Goal: Leave review/rating: Share an evaluation or opinion about a product, service, or content

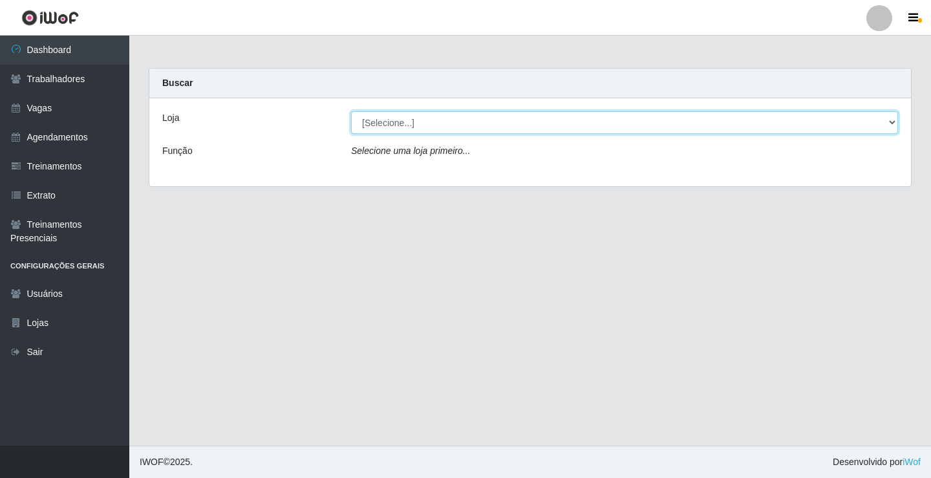
click at [386, 118] on select "[Selecione...] Edilicya Supermercado" at bounding box center [624, 122] width 547 height 23
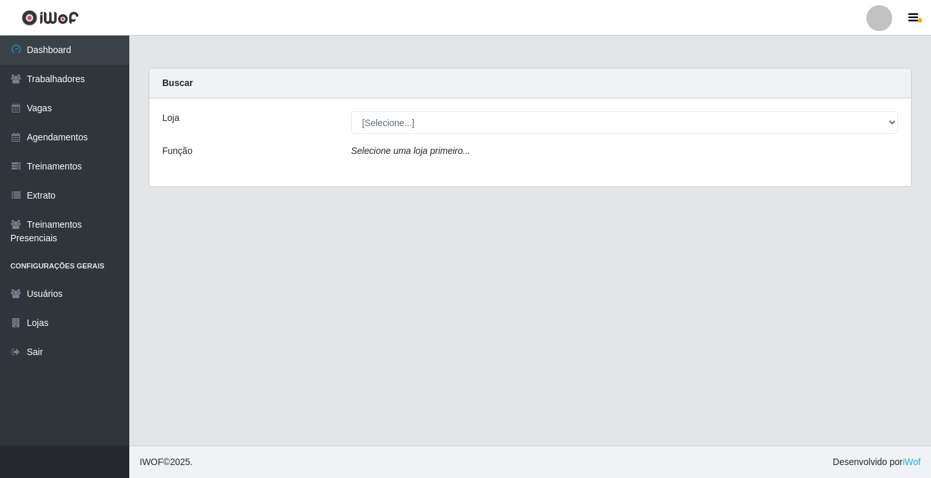
click at [374, 172] on div "Loja [Selecione...] Edilicya Supermercado Função Selecione uma loja primeiro..." at bounding box center [530, 142] width 762 height 88
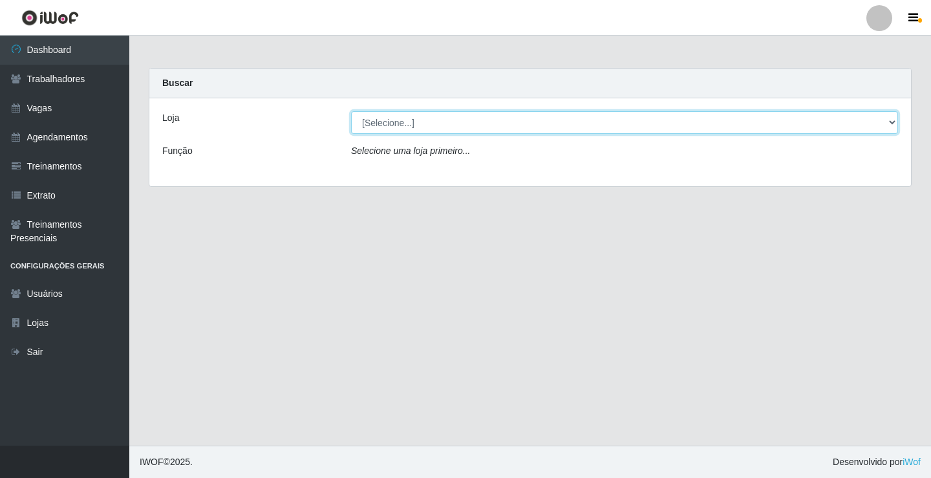
click at [389, 118] on select "[Selecione...] Edilicya Supermercado" at bounding box center [624, 122] width 547 height 23
select select "460"
click at [351, 111] on select "[Selecione...] Edilicya Supermercado" at bounding box center [624, 122] width 547 height 23
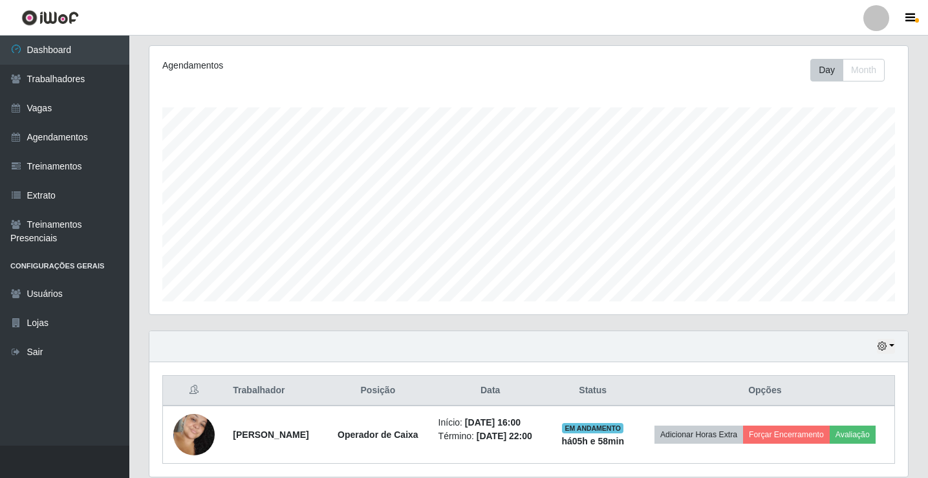
scroll to position [208, 0]
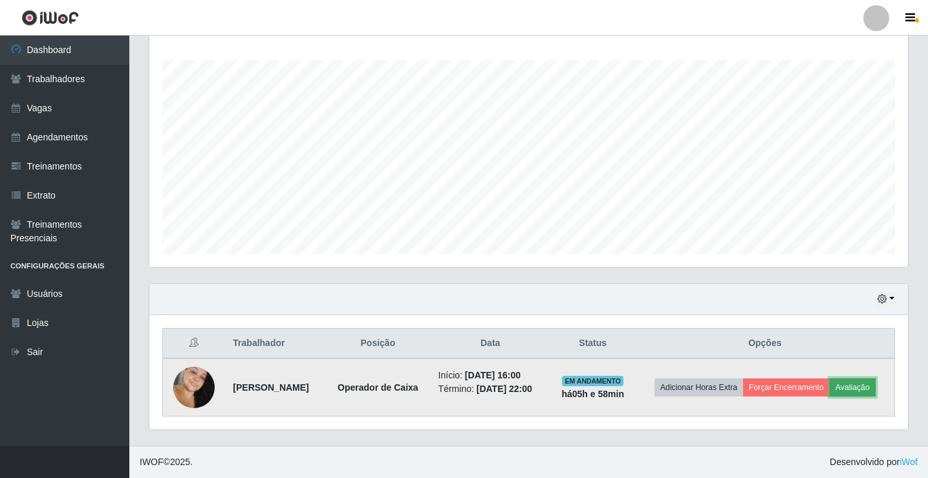
click at [872, 396] on button "Avaliação" at bounding box center [853, 387] width 46 height 18
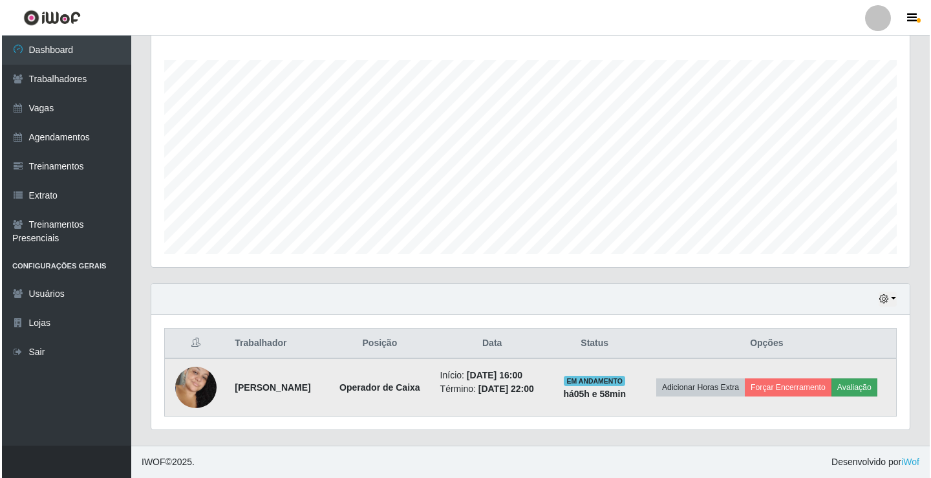
scroll to position [268, 752]
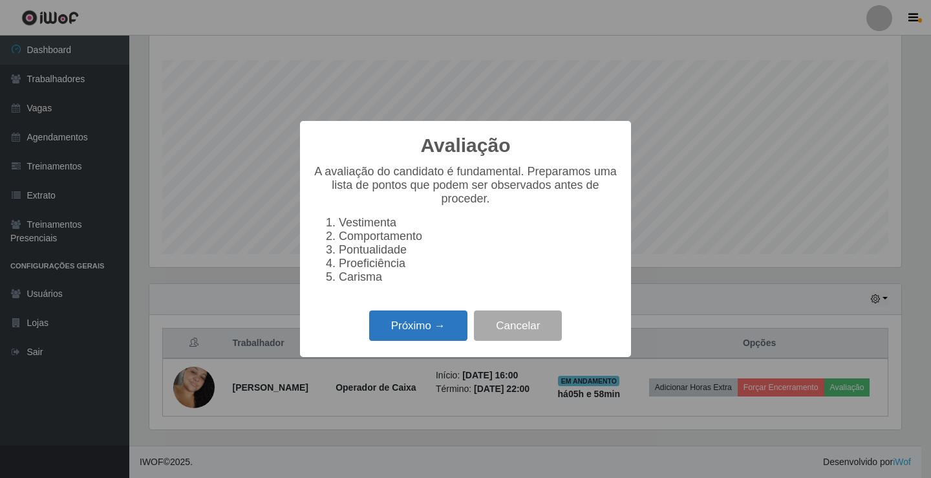
click at [414, 326] on button "Próximo →" at bounding box center [418, 325] width 98 height 30
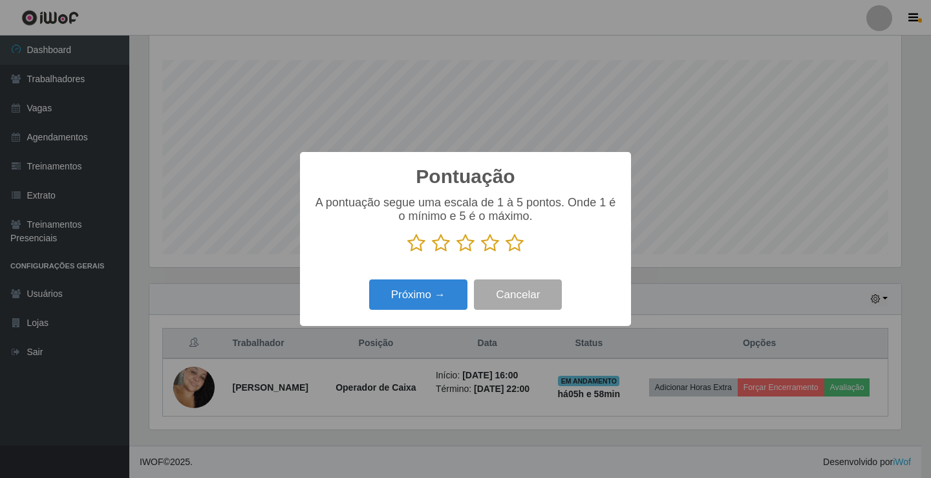
click at [521, 244] on icon at bounding box center [515, 242] width 18 height 19
click at [506, 253] on input "radio" at bounding box center [506, 253] width 0 height 0
click at [441, 286] on button "Próximo →" at bounding box center [418, 294] width 98 height 30
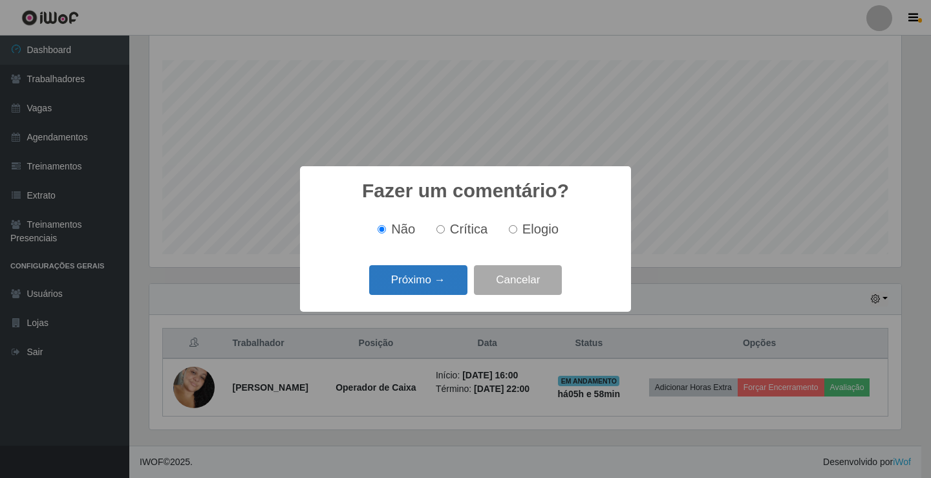
click at [442, 277] on button "Próximo →" at bounding box center [418, 280] width 98 height 30
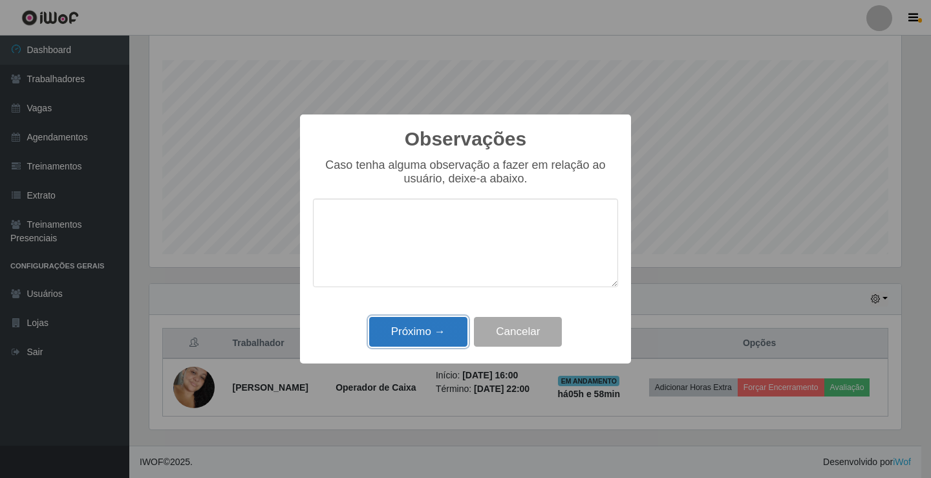
click at [420, 320] on button "Próximo →" at bounding box center [418, 332] width 98 height 30
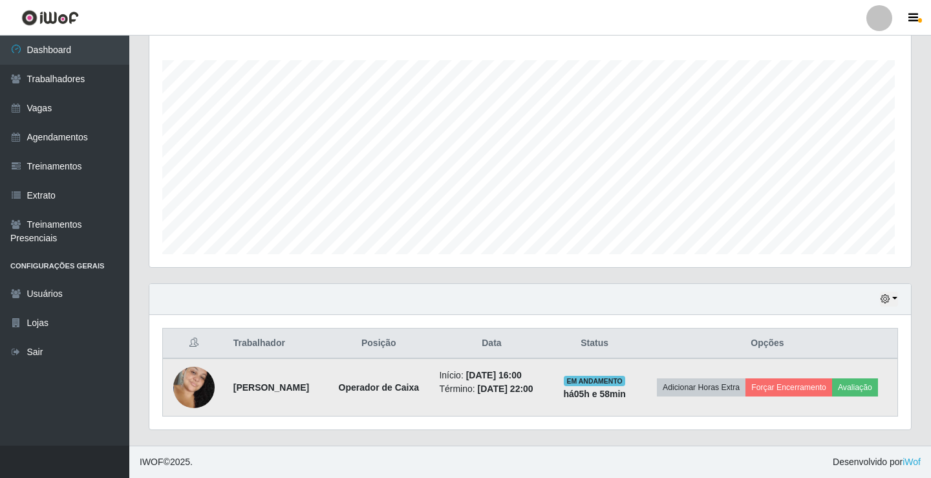
scroll to position [268, 759]
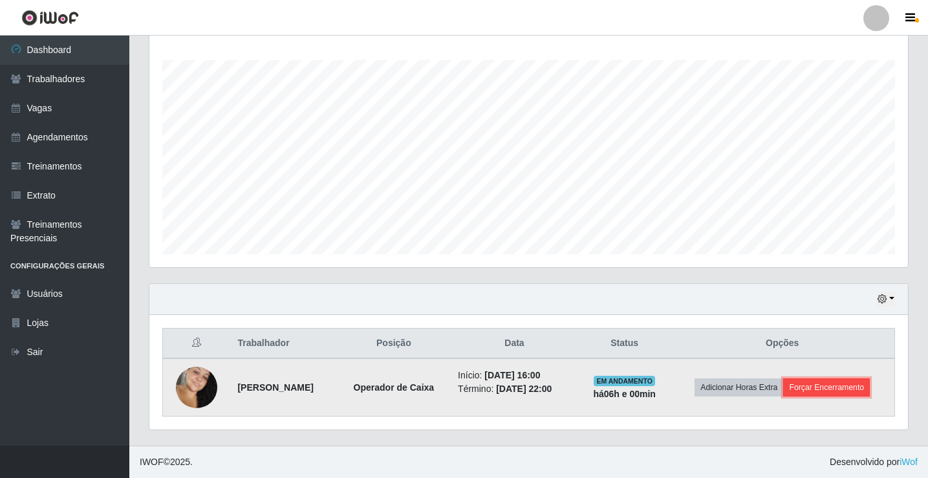
click at [834, 387] on button "Forçar Encerramento" at bounding box center [826, 387] width 87 height 18
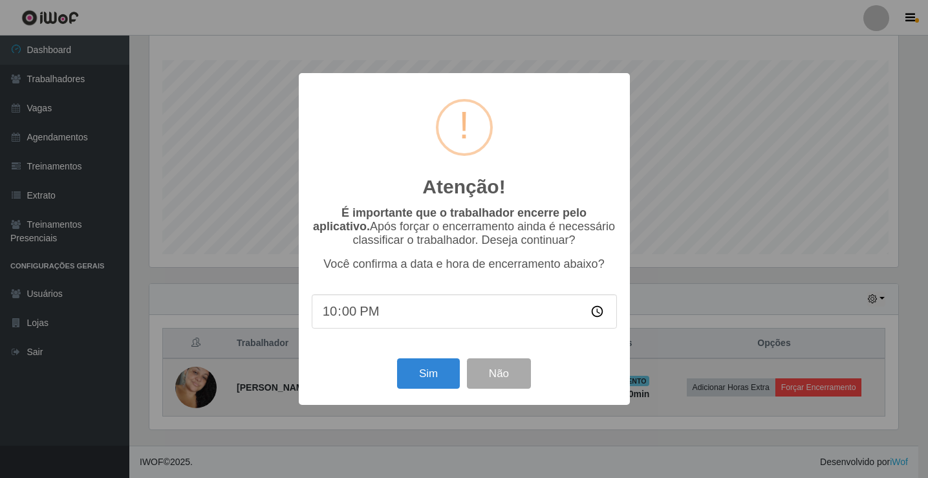
scroll to position [268, 752]
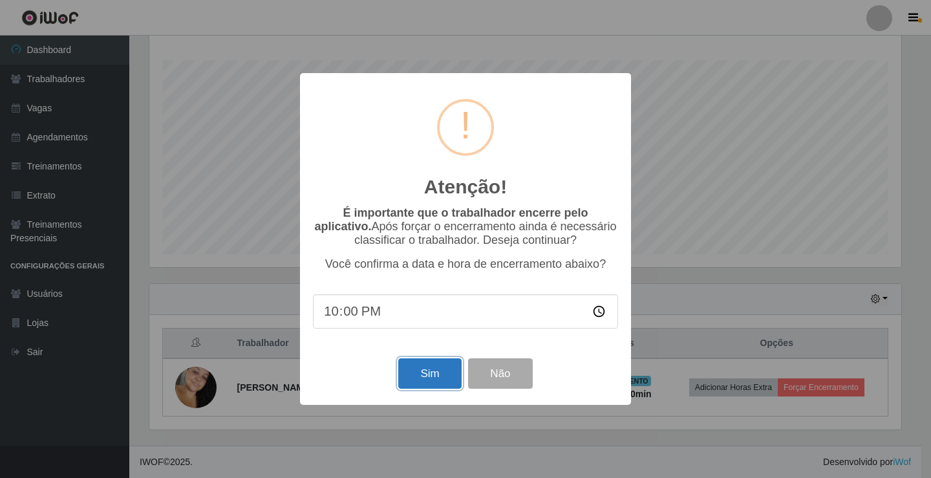
click at [426, 371] on button "Sim" at bounding box center [429, 373] width 63 height 30
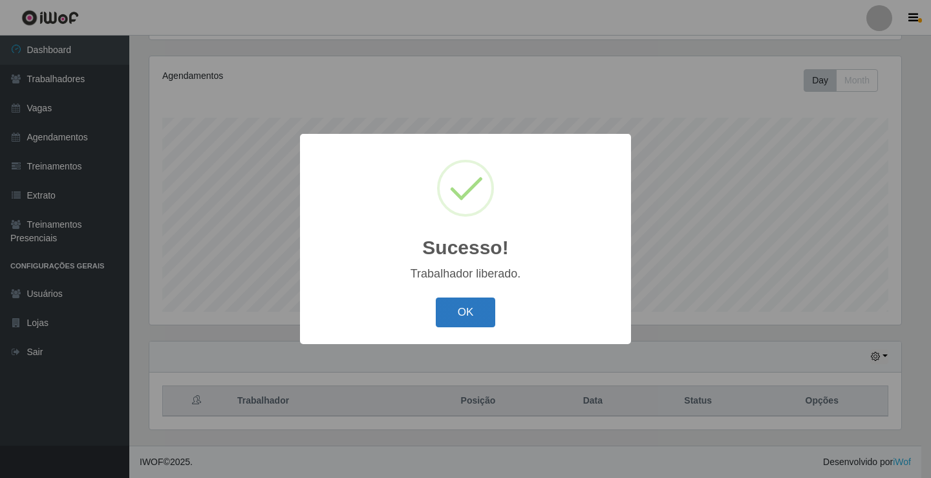
click at [467, 317] on button "OK" at bounding box center [466, 312] width 60 height 30
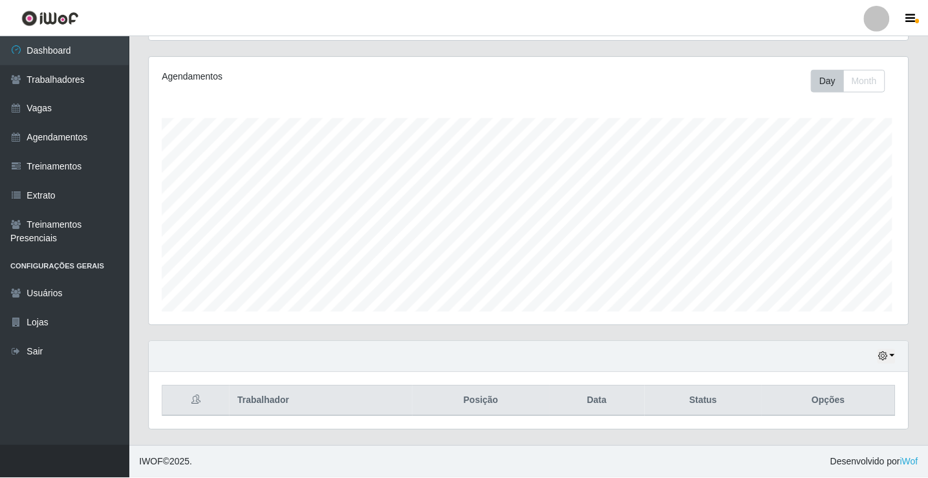
scroll to position [268, 759]
